Goal: Task Accomplishment & Management: Manage account settings

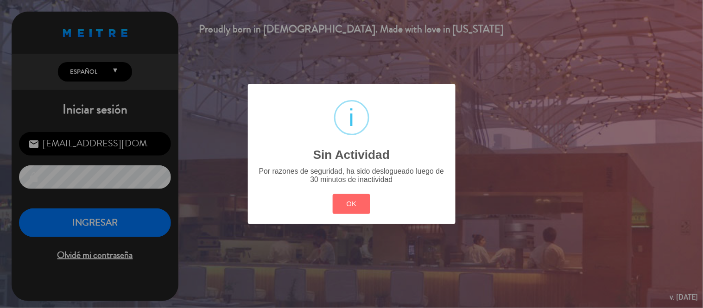
click at [349, 185] on div "? ! i Sin Actividad × Por razones de seguridad, ha sido deslogueado luego de 30…" at bounding box center [352, 154] width 208 height 140
click at [357, 209] on button "OK" at bounding box center [352, 204] width 38 height 20
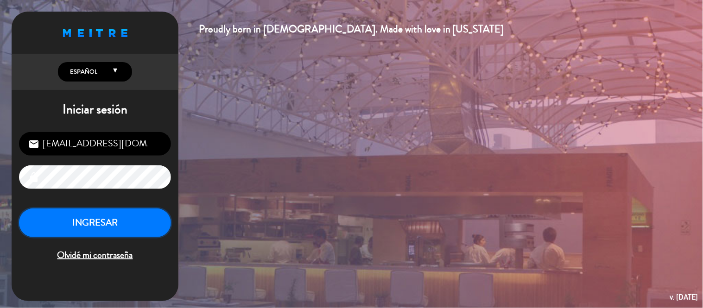
click at [112, 224] on button "INGRESAR" at bounding box center [95, 223] width 152 height 29
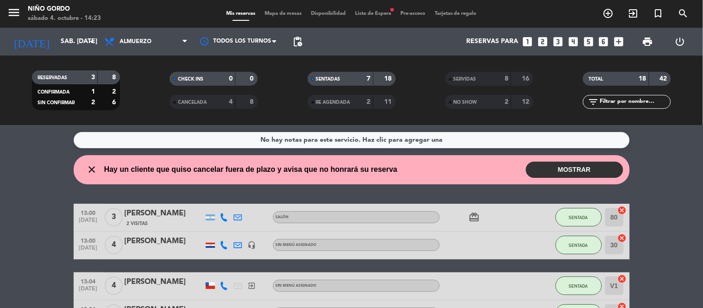
click at [554, 168] on button "MOSTRAR" at bounding box center [574, 170] width 97 height 16
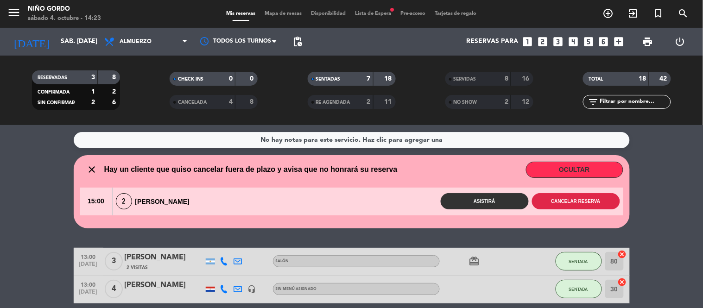
click at [564, 209] on button "Cancelar reserva" at bounding box center [576, 201] width 88 height 16
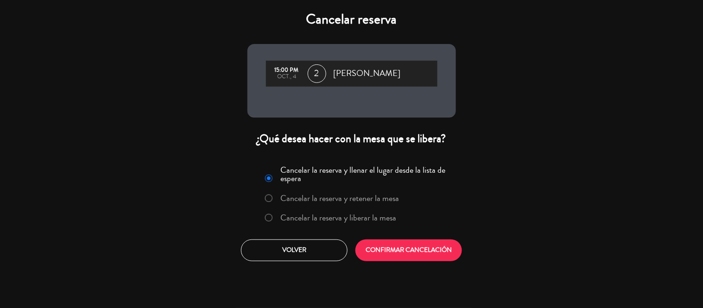
drag, startPoint x: 356, startPoint y: 208, endPoint x: 357, endPoint y: 213, distance: 5.6
click at [356, 212] on div "Cancelar la reserva y llenar el lugar desde la lista de espera Cancelar la rese…" at bounding box center [352, 196] width 197 height 68
click at [355, 214] on label "Cancelar la reserva y liberar la mesa" at bounding box center [338, 218] width 116 height 8
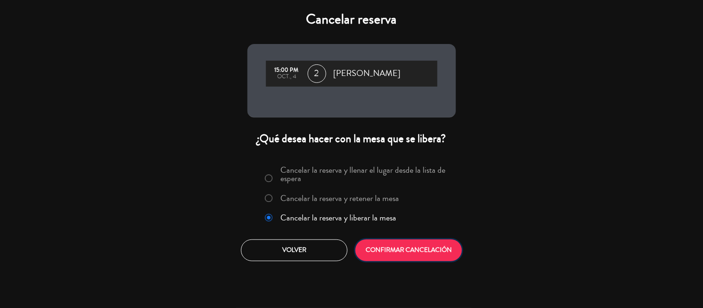
click at [400, 255] on button "CONFIRMAR CANCELACIÓN" at bounding box center [409, 251] width 107 height 22
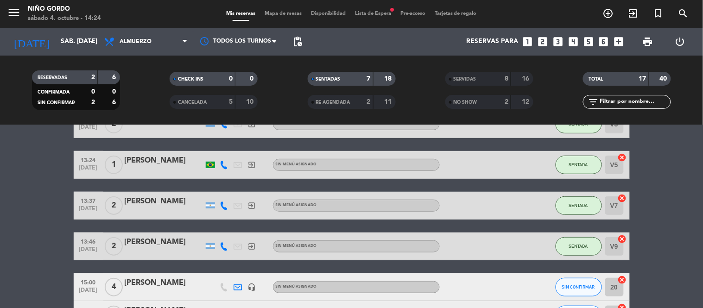
scroll to position [172, 0]
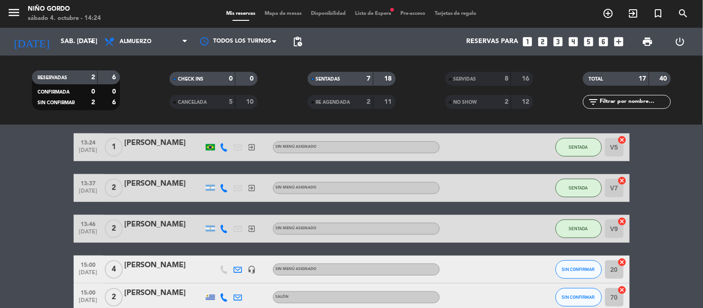
click at [279, 13] on span "Mapa de mesas" at bounding box center [283, 13] width 46 height 5
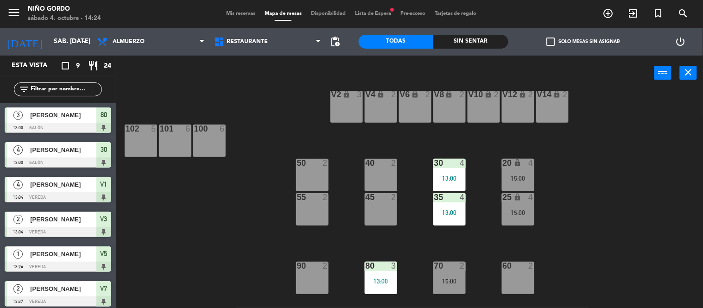
click at [643, 179] on div "105 lock 5 104 lock 4 103 3 V1 lock 4 13:04 V3 lock 2 13:04 V9 lock 2 13:46 V5 …" at bounding box center [413, 200] width 580 height 218
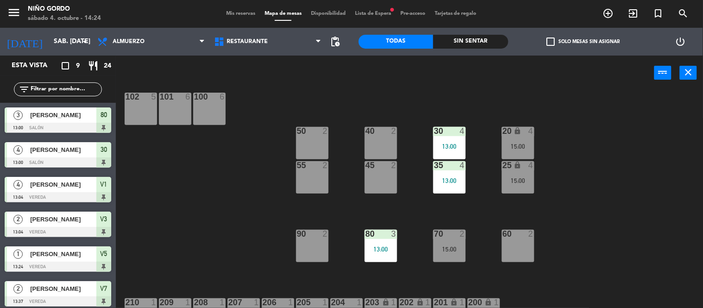
scroll to position [105, 0]
